Goal: Find specific page/section: Find specific page/section

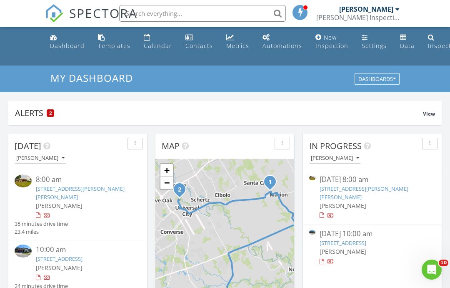
click at [105, 188] on link "[STREET_ADDRESS][PERSON_NAME][PERSON_NAME]" at bounding box center [80, 192] width 89 height 15
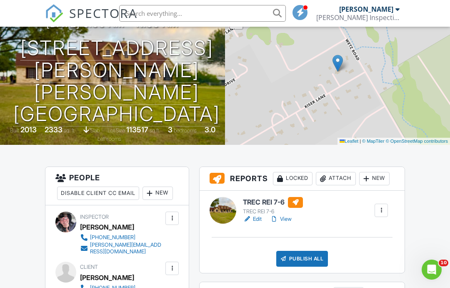
scroll to position [93, 0]
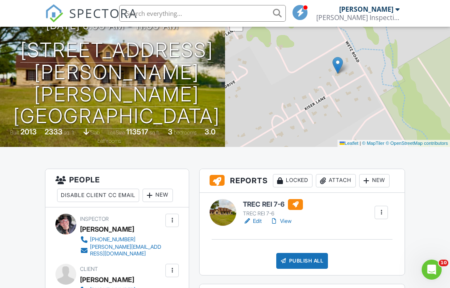
click at [282, 220] on link "View" at bounding box center [281, 221] width 22 height 8
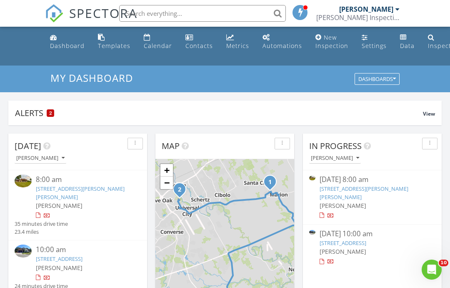
click at [83, 255] on link "[STREET_ADDRESS]" at bounding box center [59, 259] width 47 height 8
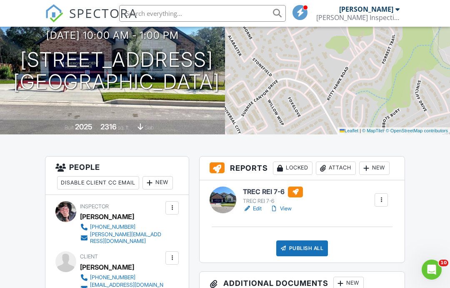
scroll to position [119, 0]
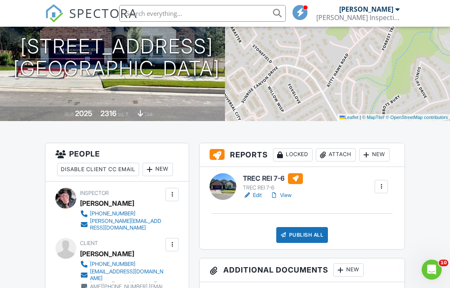
click at [291, 193] on link "View" at bounding box center [281, 195] width 22 height 8
